Goal: Task Accomplishment & Management: Complete application form

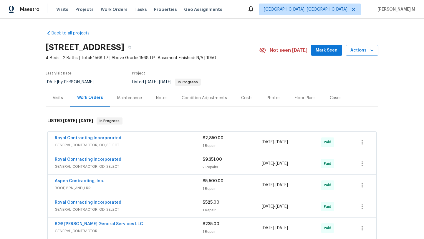
click at [54, 103] on div "Visits" at bounding box center [58, 97] width 24 height 17
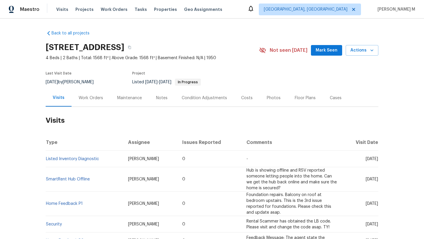
drag, startPoint x: 352, startPoint y: 159, endPoint x: 365, endPoint y: 161, distance: 13.4
click at [366, 161] on span "[DATE]" at bounding box center [372, 159] width 12 height 4
copy span "[DATE]"
click at [89, 104] on div "Work Orders" at bounding box center [91, 97] width 39 height 17
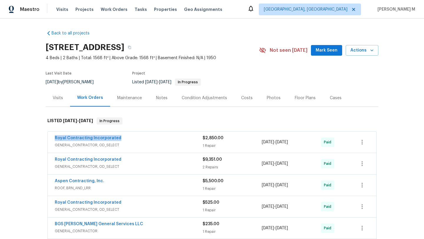
copy link "Royal Contracting Incorporated"
drag, startPoint x: 50, startPoint y: 138, endPoint x: 135, endPoint y: 138, distance: 84.8
click at [135, 138] on div "Royal Contracting Incorporated GENERAL_CONTRACTOR, OD_SELECT $2,850.00 1 Repair…" at bounding box center [212, 142] width 329 height 21
copy div "[DATE] - [DATE]"
drag, startPoint x: 266, startPoint y: 143, endPoint x: 303, endPoint y: 143, distance: 36.2
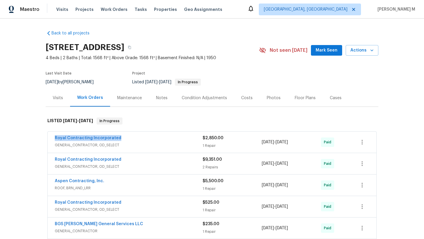
click at [303, 143] on div "Royal Contracting Incorporated GENERAL_CONTRACTOR, OD_SELECT $2,850.00 1 Repair…" at bounding box center [205, 142] width 300 height 14
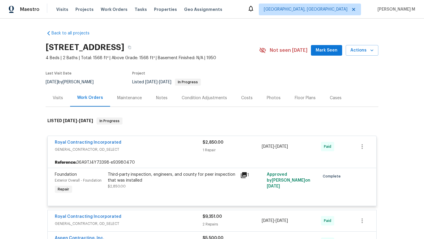
click at [323, 100] on div "Cases" at bounding box center [336, 97] width 26 height 17
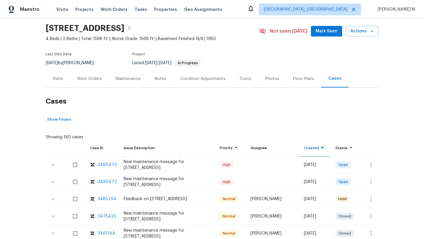
scroll to position [22, 0]
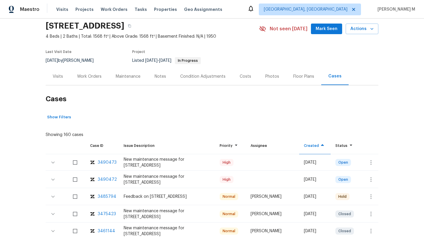
click at [105, 162] on div "3490473" at bounding box center [107, 163] width 19 height 6
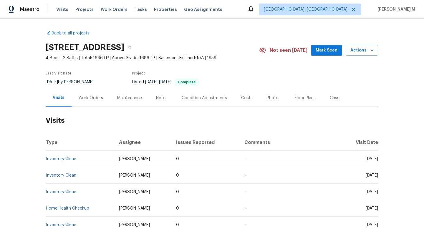
drag, startPoint x: 352, startPoint y: 160, endPoint x: 366, endPoint y: 161, distance: 13.3
click at [366, 161] on td "Wed, Sep 10 2025" at bounding box center [359, 159] width 39 height 16
copy span "Sep 10"
click at [84, 96] on div "Work Orders" at bounding box center [91, 98] width 24 height 6
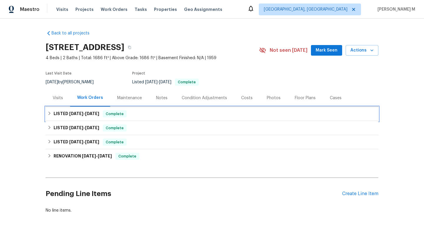
click at [83, 114] on span "8/21/25 - 9/5/25" at bounding box center [84, 114] width 30 height 4
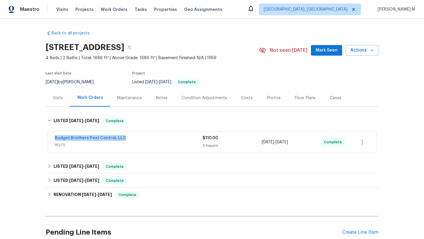
drag, startPoint x: 68, startPoint y: 139, endPoint x: 143, endPoint y: 139, distance: 75.1
click at [143, 139] on div "Budget Brothers Pest Control, LLC PESTS $110.00 3 Repairs 8/27/2025 - 9/5/2025 …" at bounding box center [212, 142] width 329 height 21
copy link "Budget Brothers Pest Control, LLC"
copy span "8/27/2025 - 9/5/2025"
drag, startPoint x: 260, startPoint y: 143, endPoint x: 300, endPoint y: 143, distance: 39.5
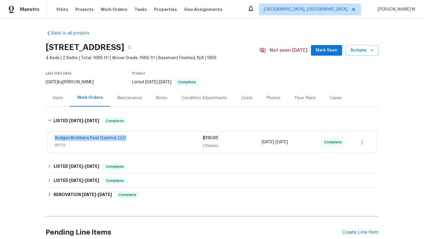
click at [288, 143] on span "8/27/2025 - 9/5/2025" at bounding box center [275, 142] width 26 height 6
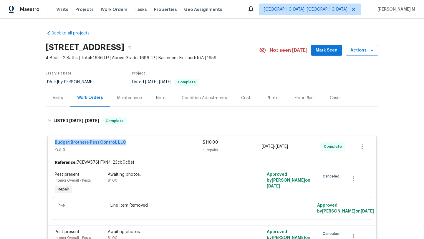
copy span "8/27/2025 - 9/5/2025"
click at [327, 102] on div "Cases" at bounding box center [336, 97] width 26 height 17
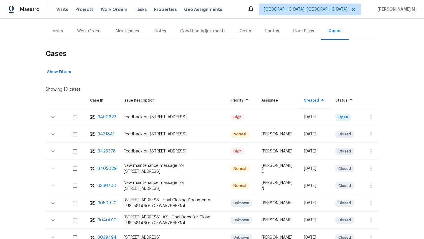
scroll to position [76, 0]
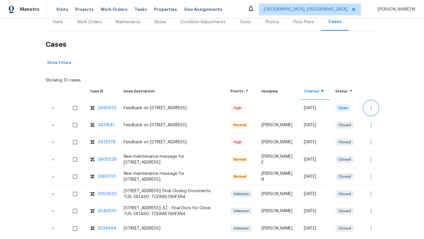
click at [368, 111] on button "button" at bounding box center [371, 108] width 14 height 14
click at [372, 108] on li "Create a visit" at bounding box center [389, 108] width 61 height 10
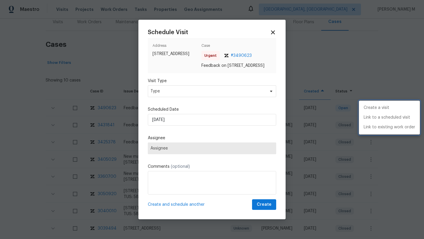
click at [219, 95] on div at bounding box center [212, 119] width 424 height 239
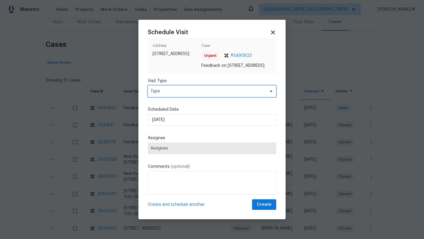
click at [219, 94] on span "Type" at bounding box center [208, 91] width 115 height 6
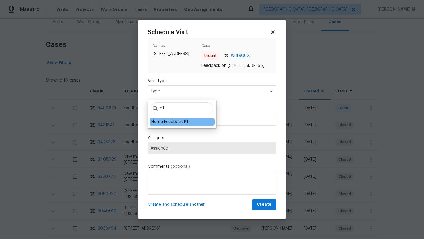
type input "p1"
click at [177, 124] on div "Home Feedback P1" at bounding box center [169, 122] width 37 height 6
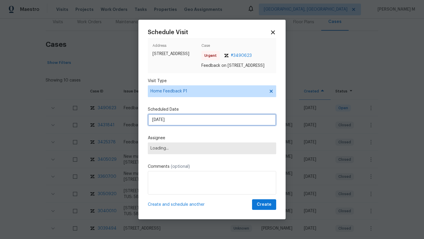
click at [180, 120] on input "15/09/2025" at bounding box center [212, 120] width 128 height 12
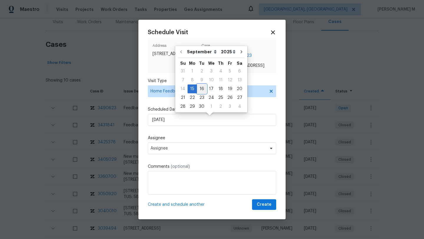
click at [200, 90] on div "16" at bounding box center [201, 89] width 9 height 8
type input "16/09/2025"
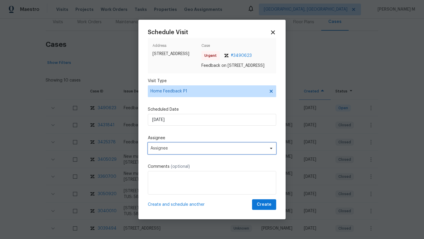
click at [179, 148] on span "Assignee" at bounding box center [212, 149] width 128 height 12
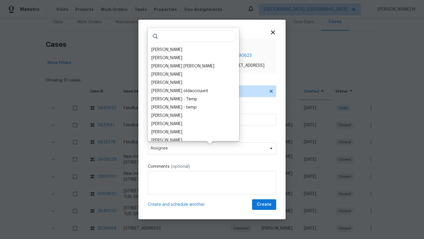
click at [181, 39] on input "search" at bounding box center [193, 36] width 85 height 12
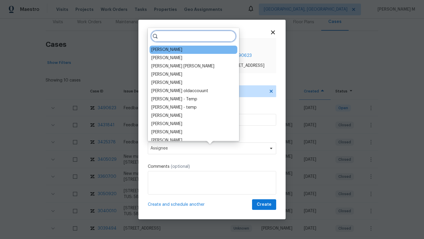
paste input "John Perkins"
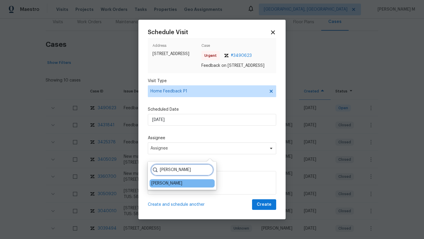
type input "John Perkins"
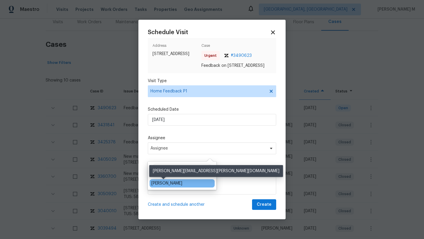
click at [161, 182] on div "John Perkins" at bounding box center [166, 184] width 31 height 6
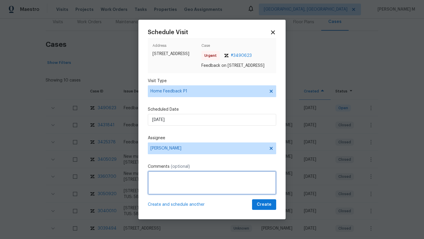
click at [170, 176] on textarea at bounding box center [212, 183] width 128 height 24
paste textarea "No keys to the back shed. Agent couldn't access that area of the home"
paste textarea "Kindly complete the visit and update if any WO needs to be created. Thank you"
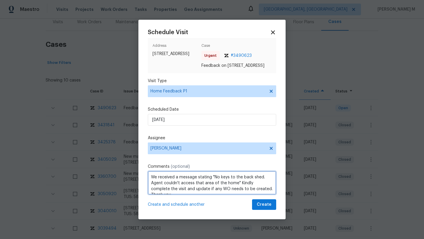
scroll to position [3, 0]
type textarea "We received a message stating "No keys to the back shed. Agent couldn't access …"
click at [205, 195] on textarea "We received a message stating "No keys to the back shed. Agent couldn't access …" at bounding box center [212, 183] width 128 height 24
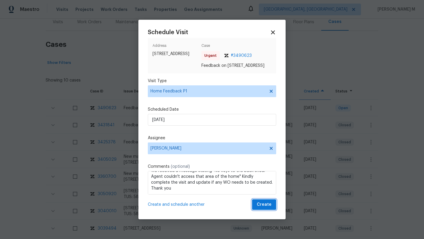
click at [260, 209] on span "Create" at bounding box center [264, 204] width 15 height 7
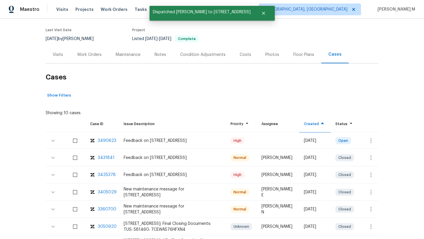
scroll to position [40, 0]
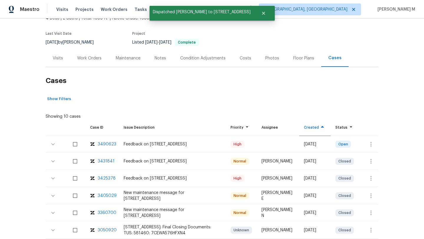
click at [57, 62] on div "Visits" at bounding box center [58, 57] width 24 height 17
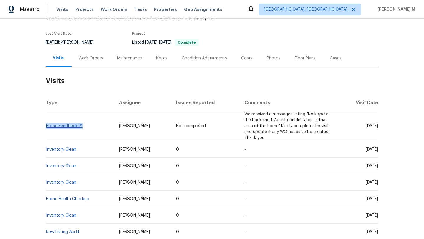
drag, startPoint x: 87, startPoint y: 128, endPoint x: 44, endPoint y: 126, distance: 43.6
click at [46, 126] on td "Home Feedback P1" at bounding box center [80, 126] width 69 height 30
copy link "Home Feedback P1"
drag, startPoint x: 115, startPoint y: 124, endPoint x: 139, endPoint y: 124, distance: 24.2
click at [139, 124] on td "John Perkins" at bounding box center [142, 126] width 57 height 30
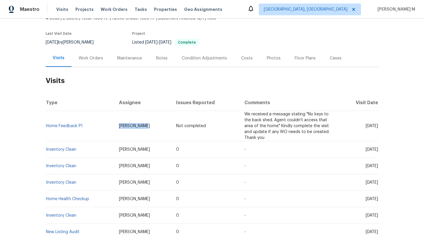
copy span "John Perkins"
drag, startPoint x: 353, startPoint y: 125, endPoint x: 365, endPoint y: 127, distance: 12.1
click at [366, 127] on span "Tue, Sep 16 2025" at bounding box center [372, 126] width 12 height 4
copy span "Sep 16"
